Goal: Task Accomplishment & Management: Manage account settings

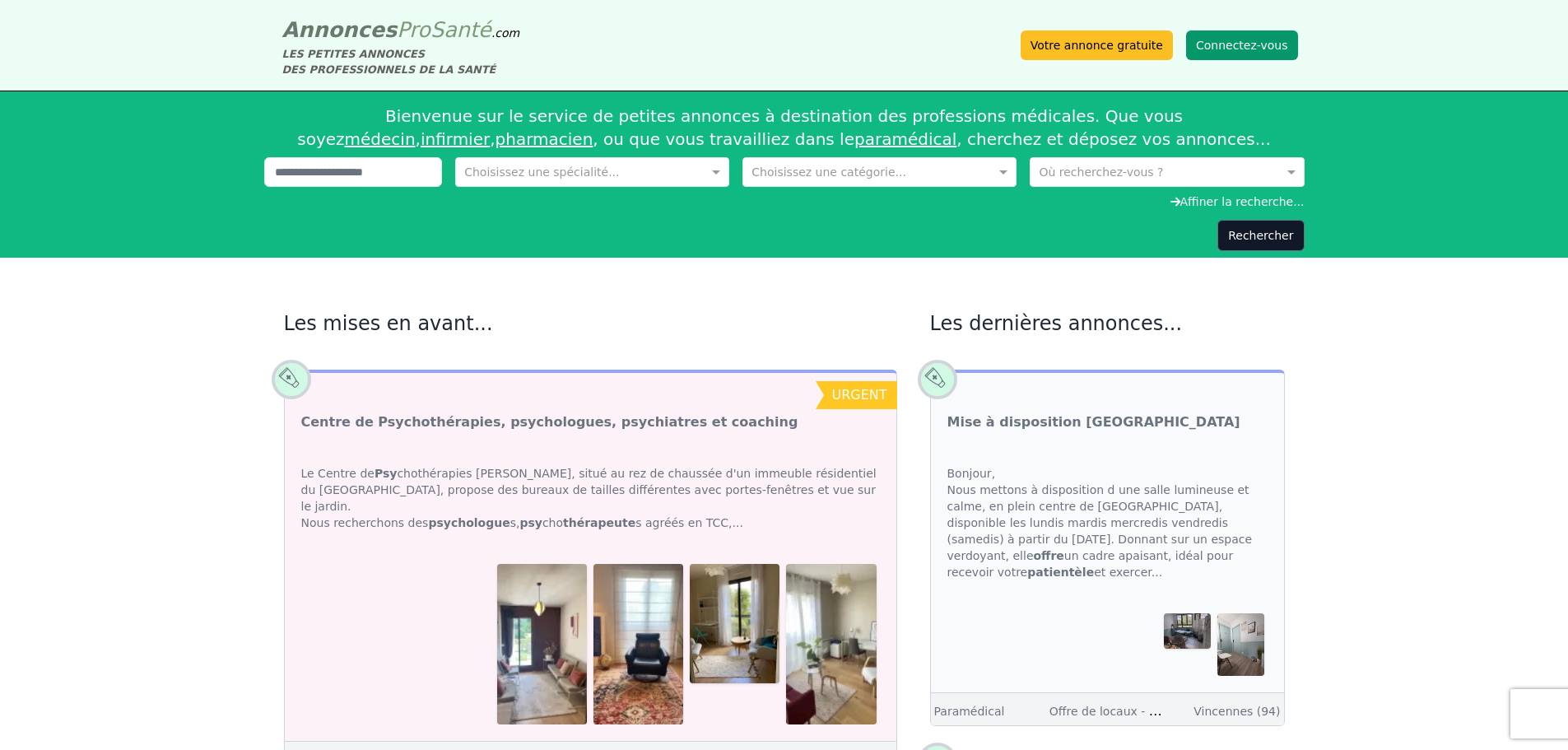
click at [1232, 43] on button "Connectez-vous" at bounding box center [1241, 46] width 112 height 30
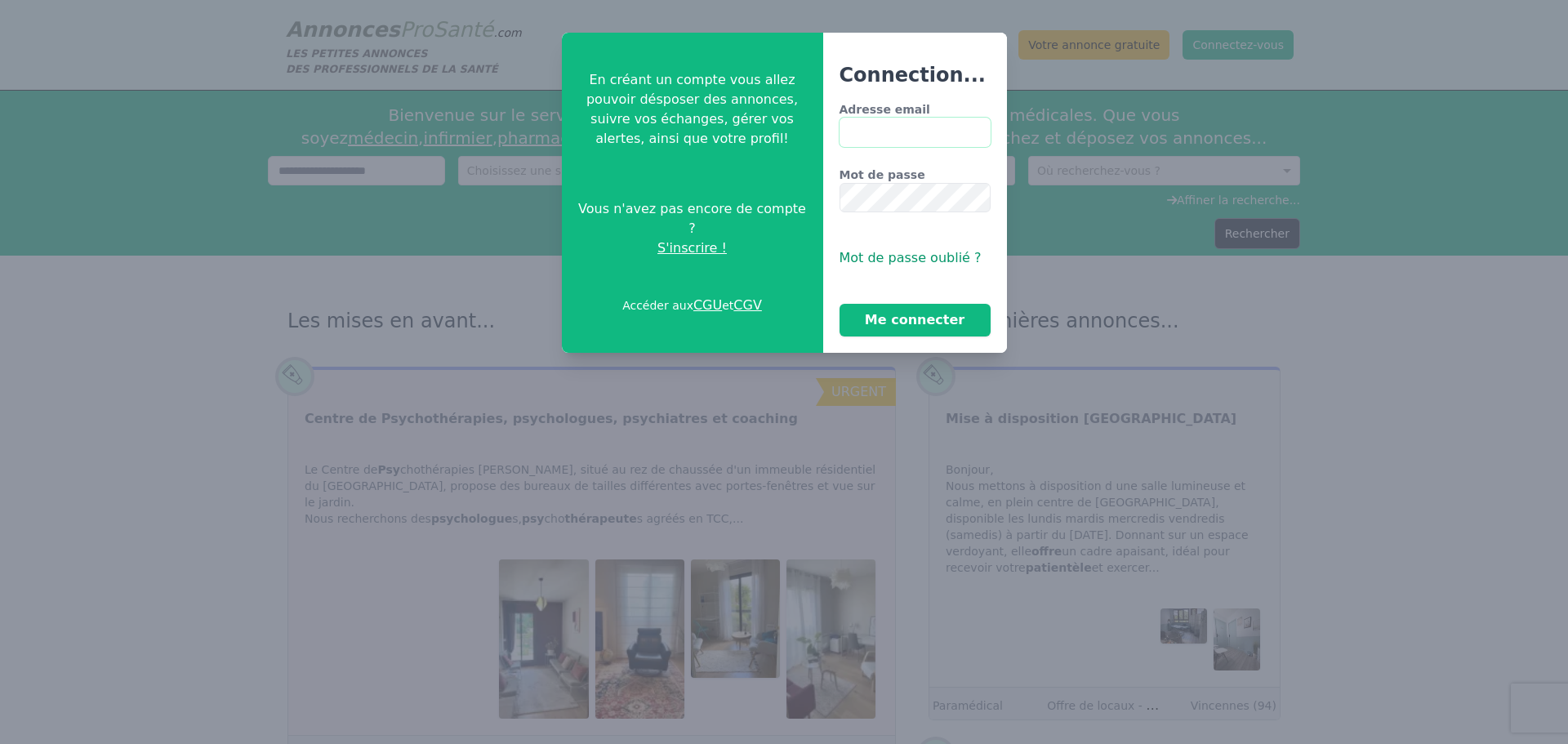
type input "**********"
click at [904, 322] on button "Me connecter" at bounding box center [915, 319] width 151 height 33
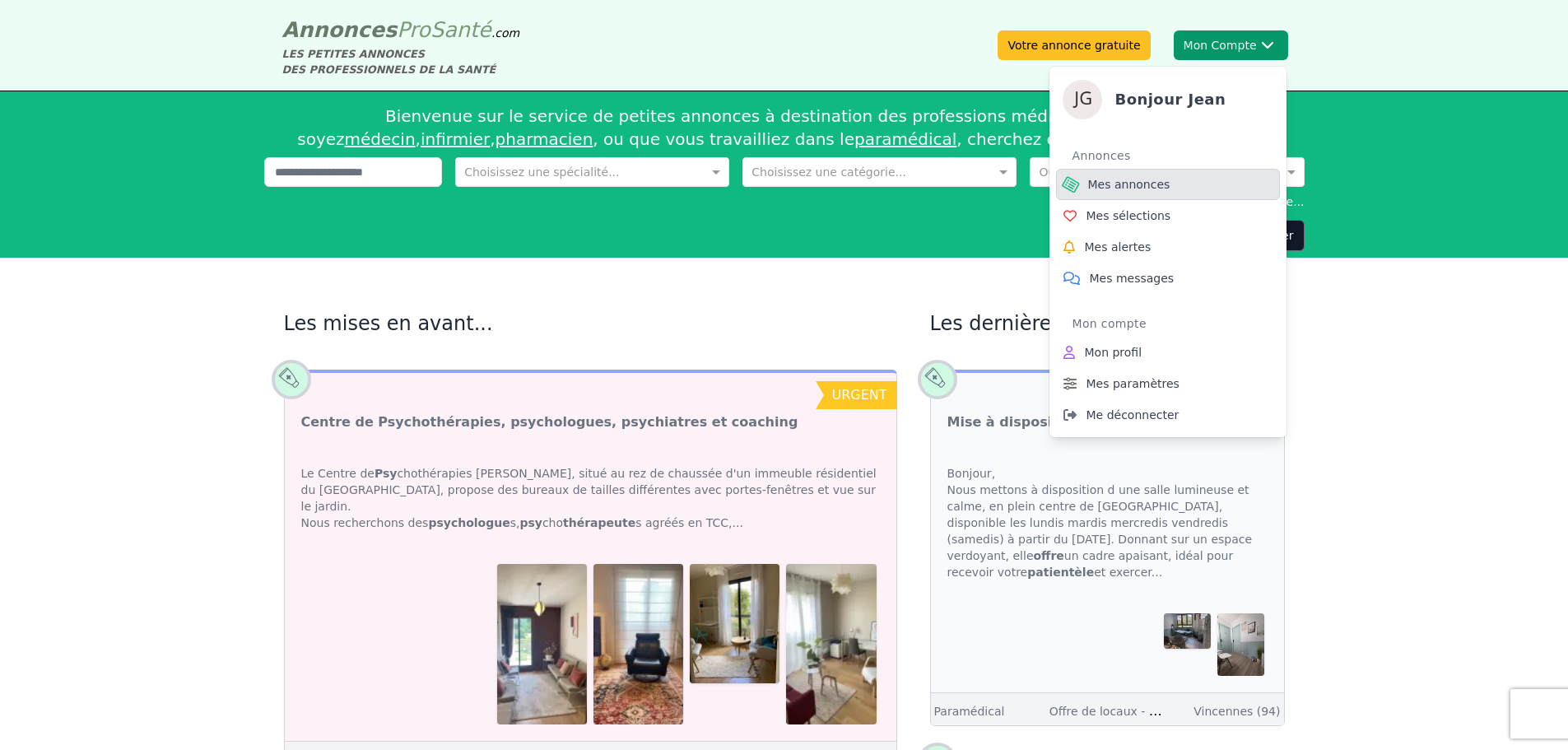
click at [1129, 185] on span "Mes annonces" at bounding box center [1129, 184] width 83 height 17
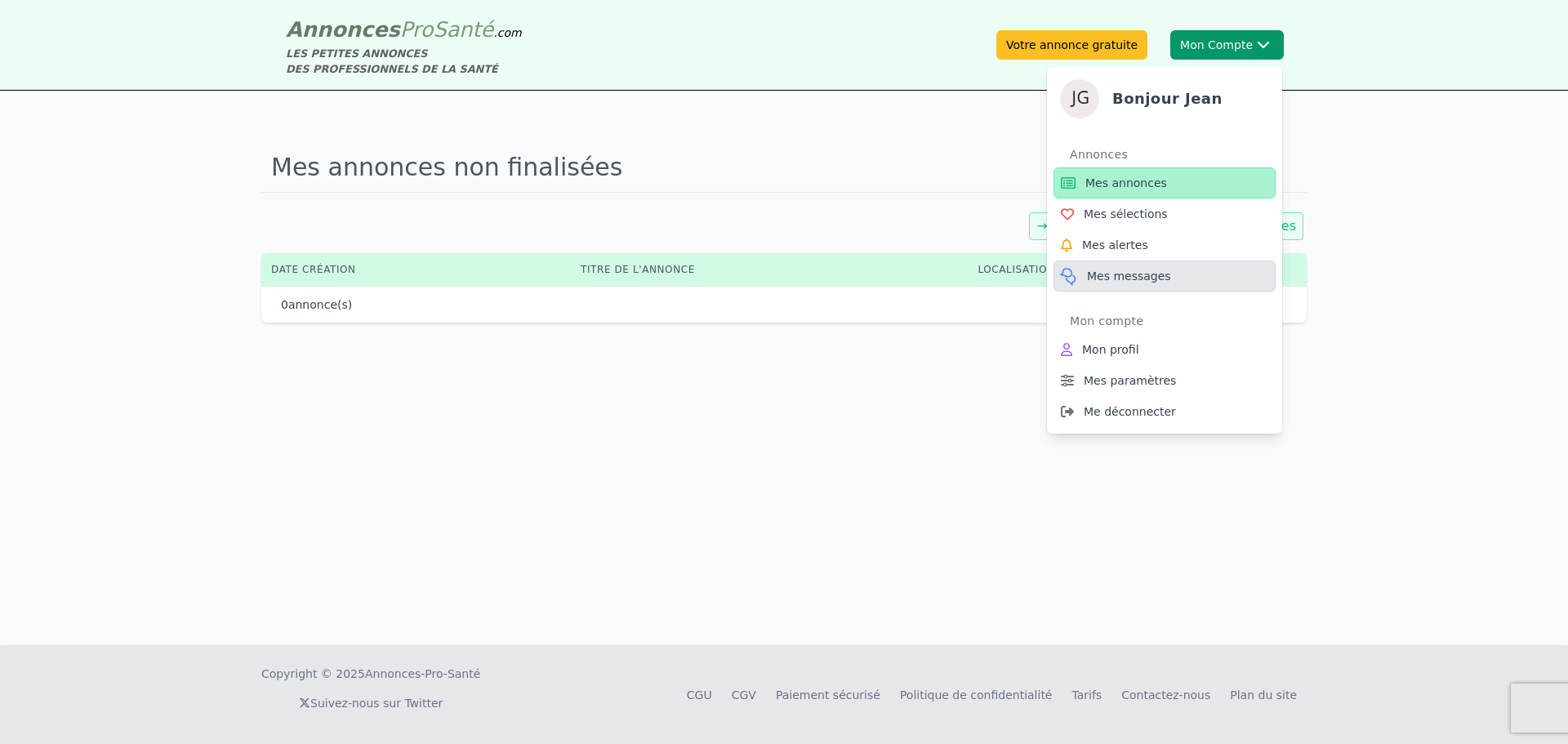
click at [1131, 275] on span "Mes messages" at bounding box center [1128, 276] width 84 height 17
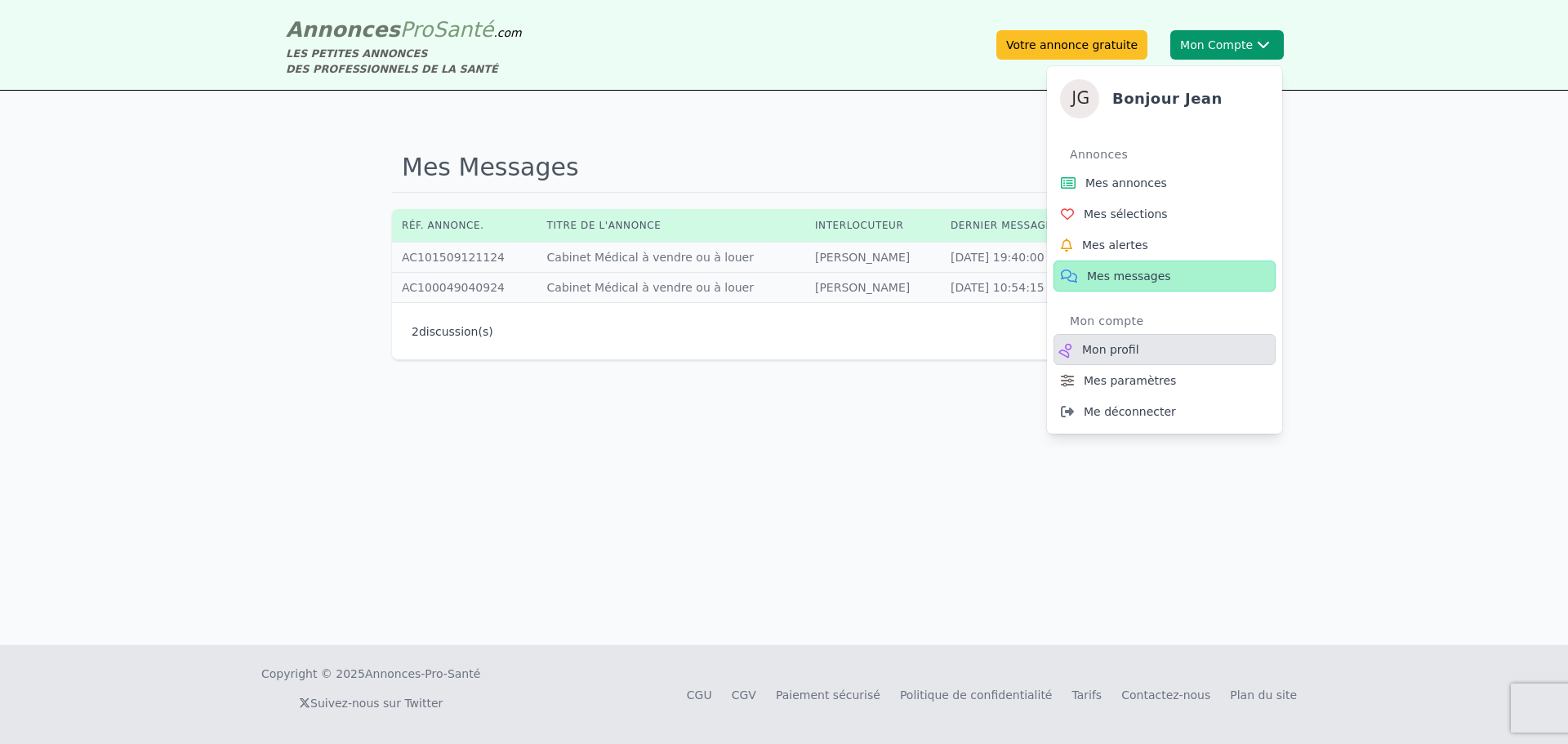
click at [1122, 351] on span "Mon profil" at bounding box center [1111, 349] width 57 height 17
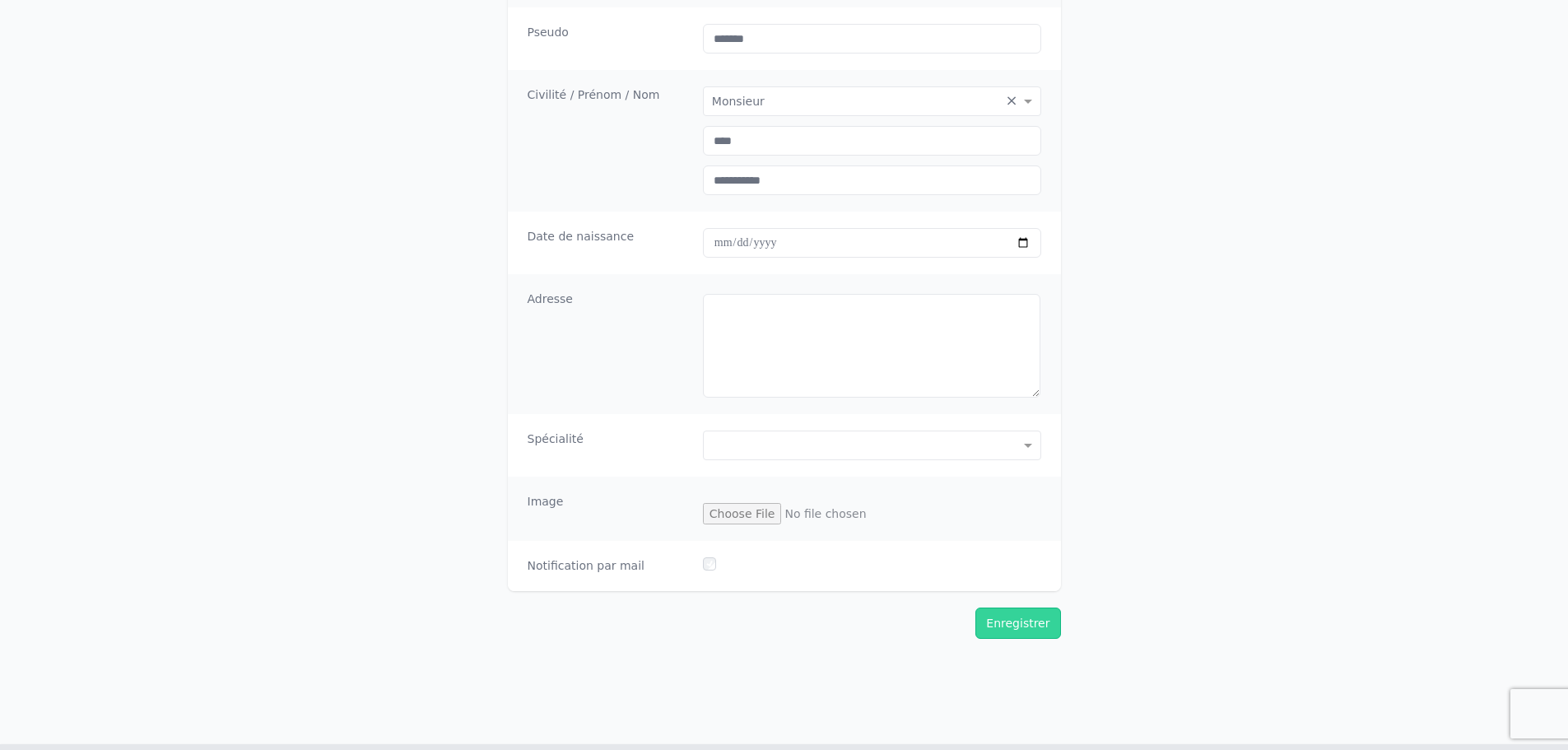
scroll to position [340, 0]
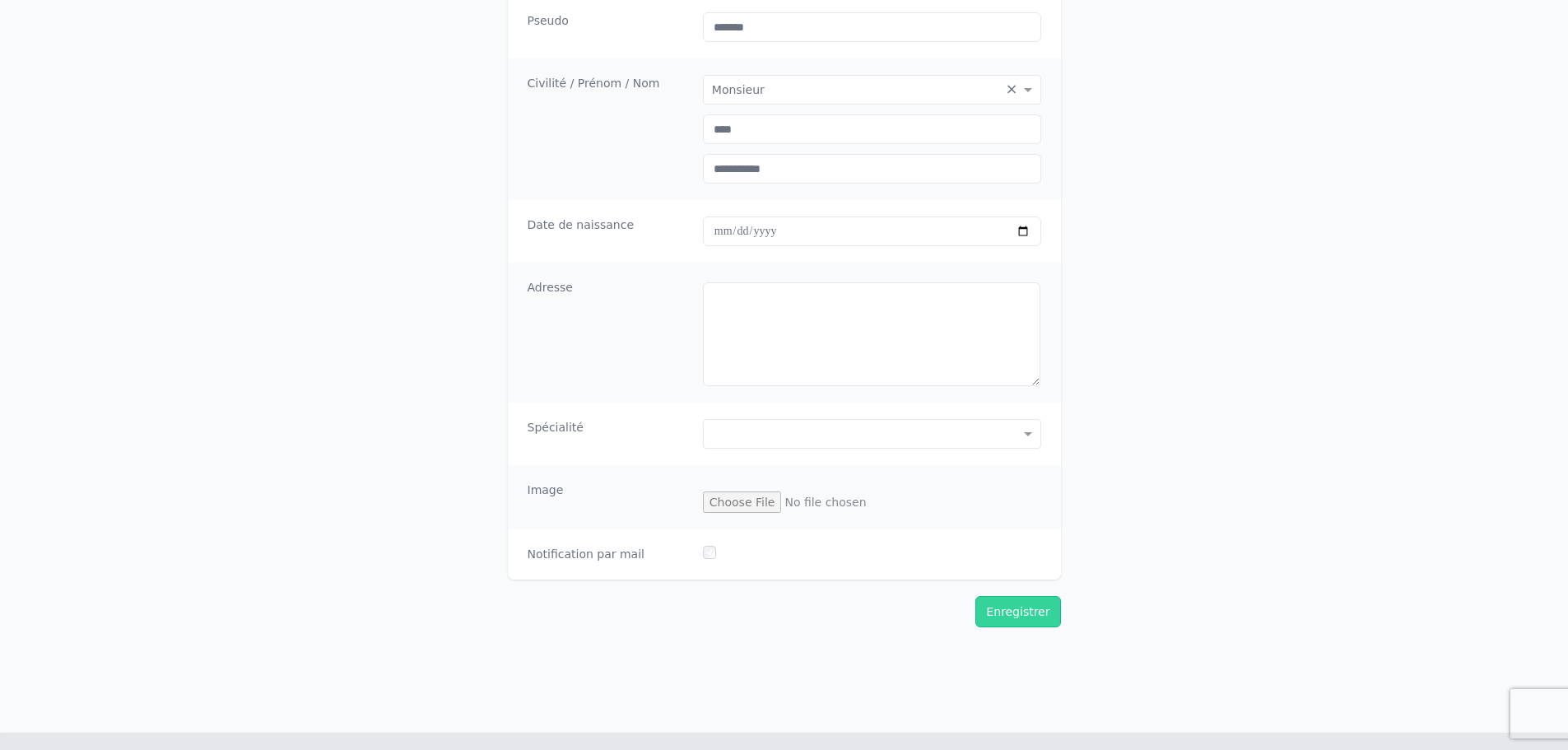
click at [773, 546] on dd at bounding box center [872, 554] width 338 height 17
click at [775, 557] on dd at bounding box center [872, 554] width 338 height 17
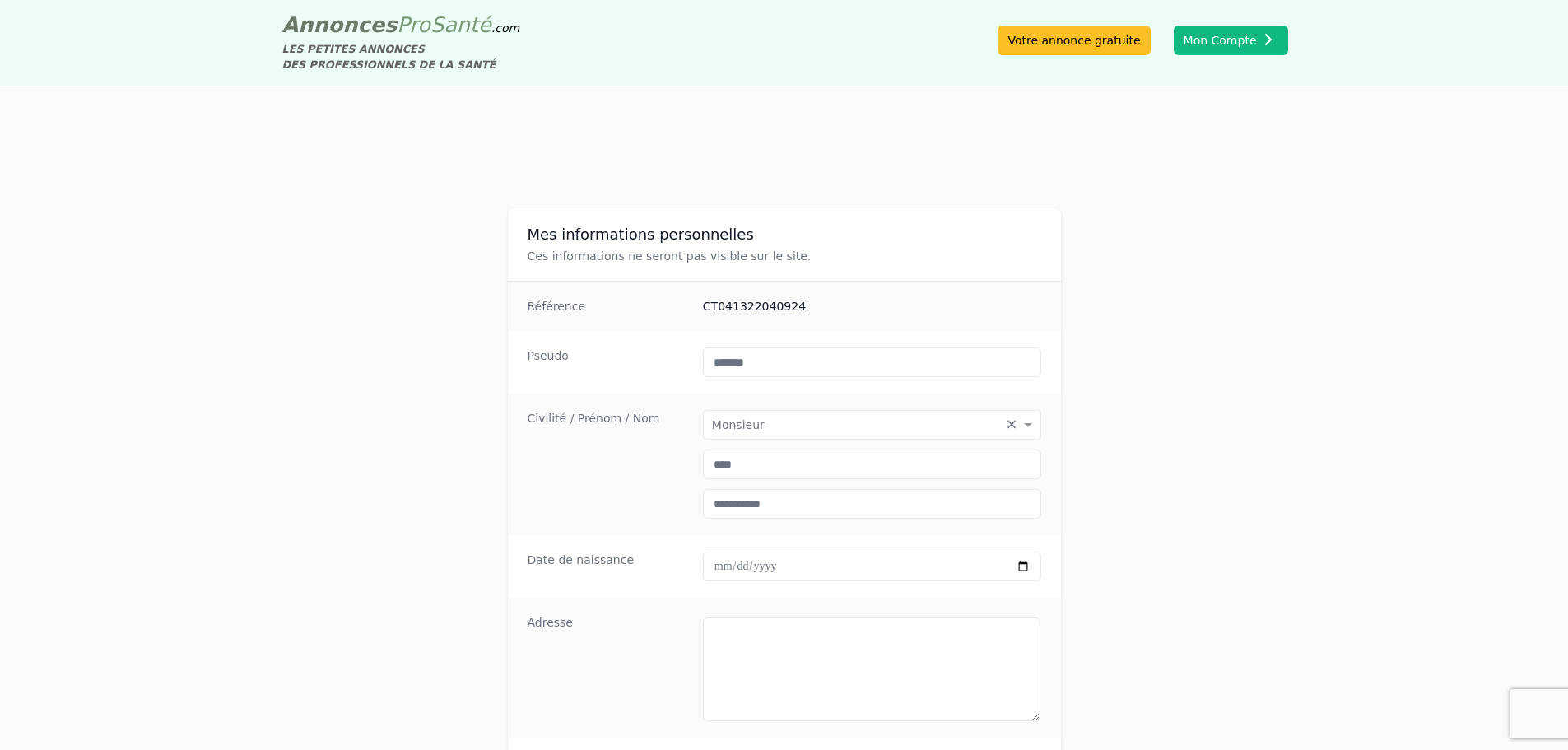
scroll to position [0, 0]
